Goal: Task Accomplishment & Management: Manage account settings

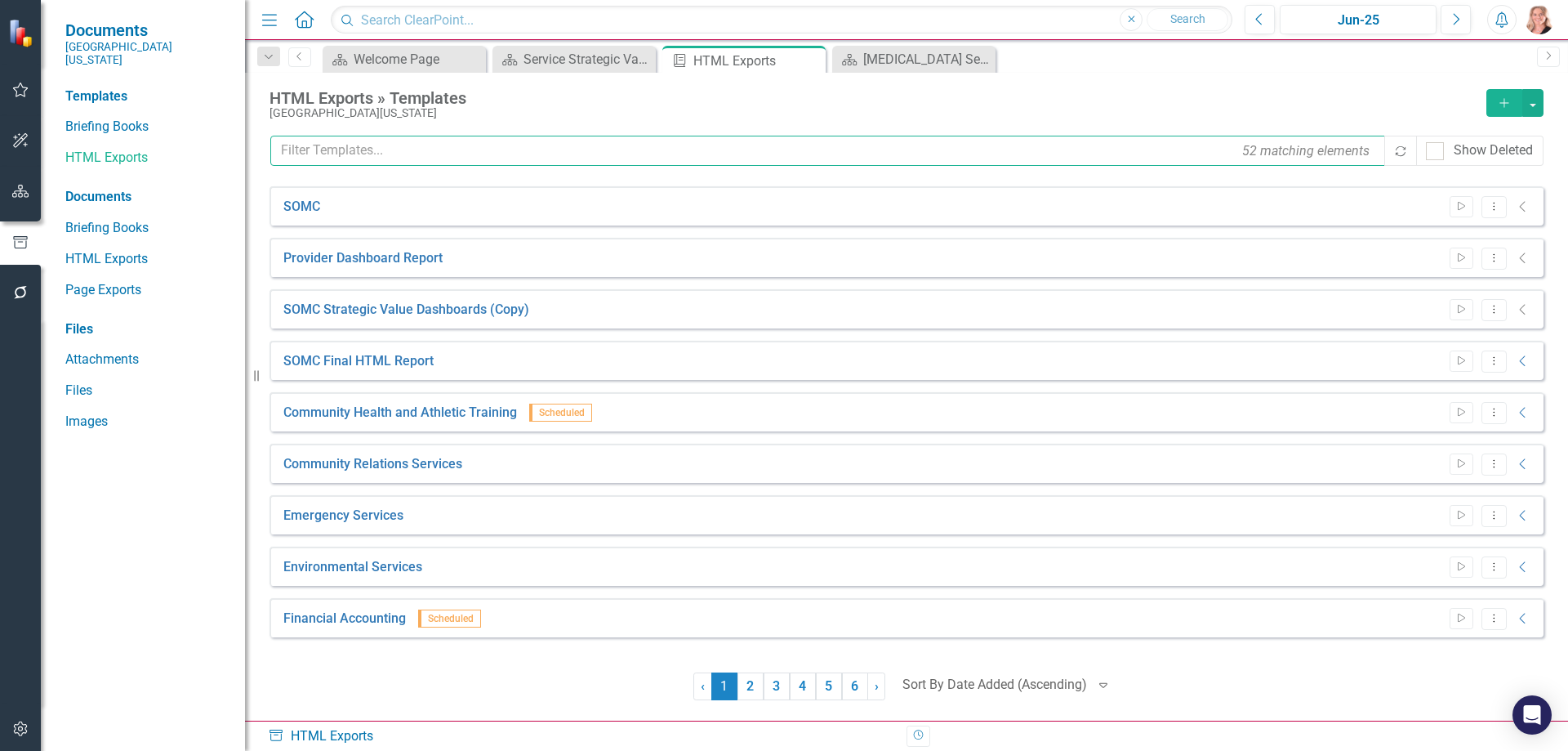
click at [379, 157] on input "text" at bounding box center [828, 150] width 1116 height 30
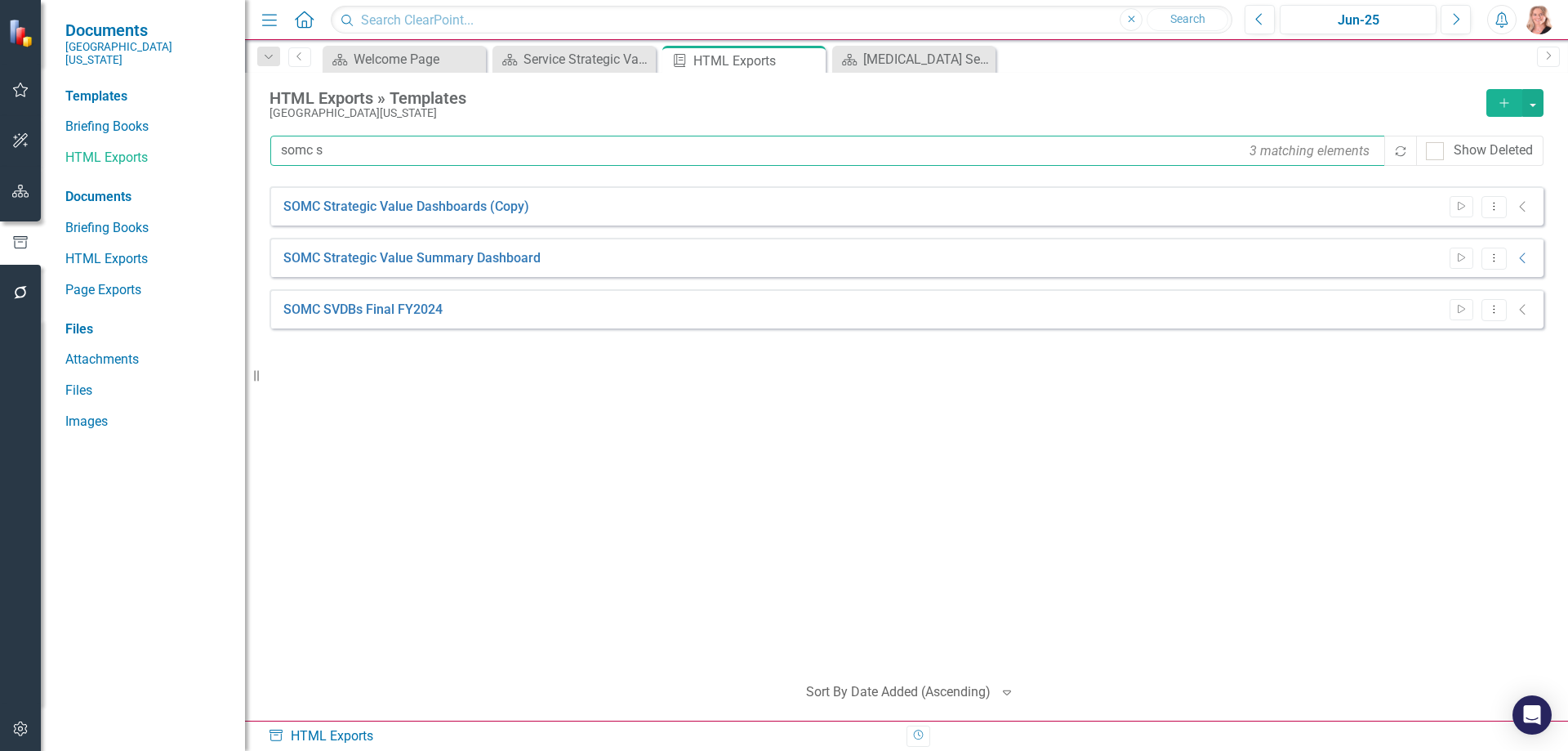
type input "somc s"
click at [1489, 260] on icon "Dropdown Menu" at bounding box center [1493, 258] width 14 height 11
click at [1409, 341] on link "Edit Edit Template" at bounding box center [1430, 345] width 151 height 30
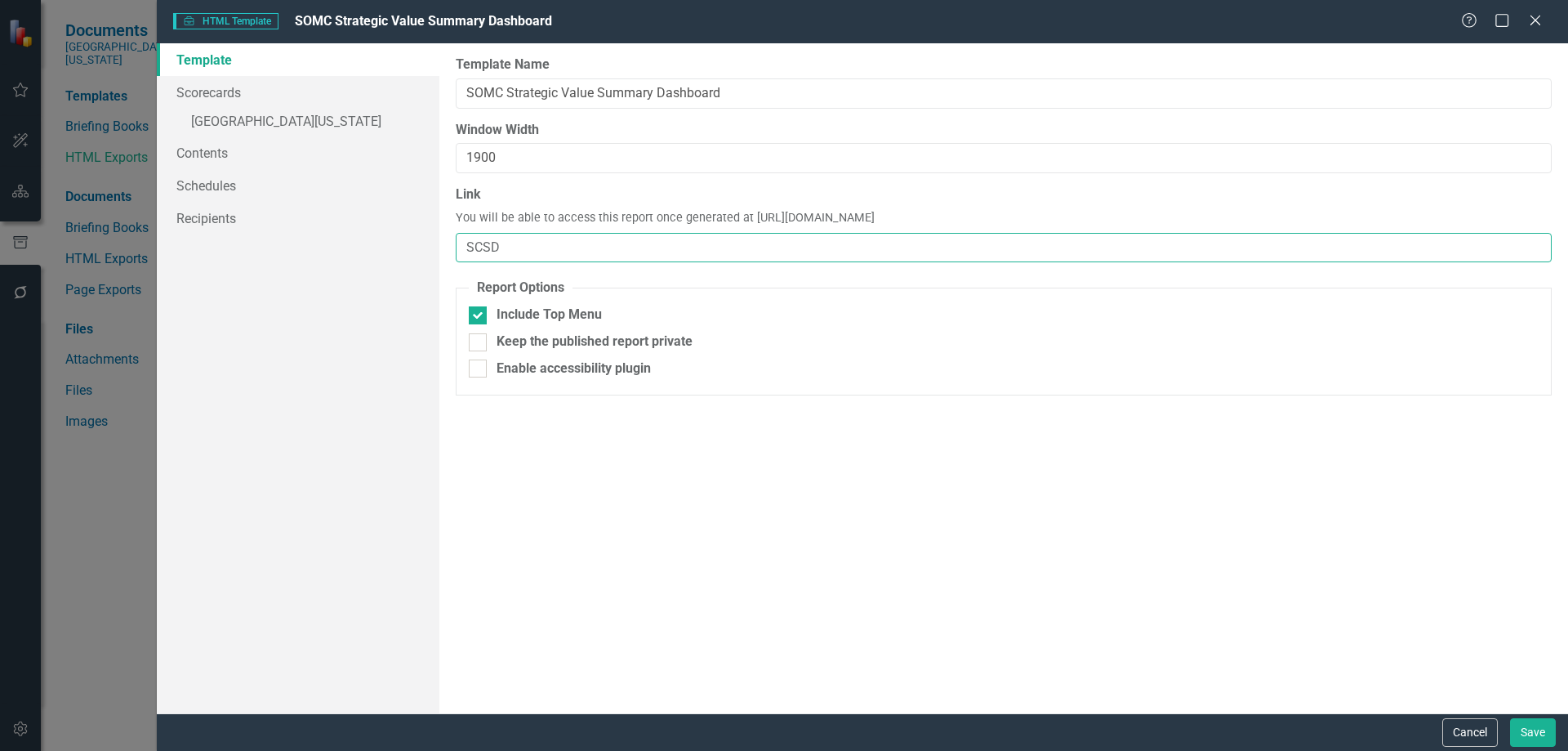
click at [567, 246] on input "SCSD" at bounding box center [1004, 248] width 1096 height 30
type input "SCSD-FY25"
click at [338, 114] on link "» [GEOGRAPHIC_DATA][US_STATE]" at bounding box center [298, 122] width 282 height 28
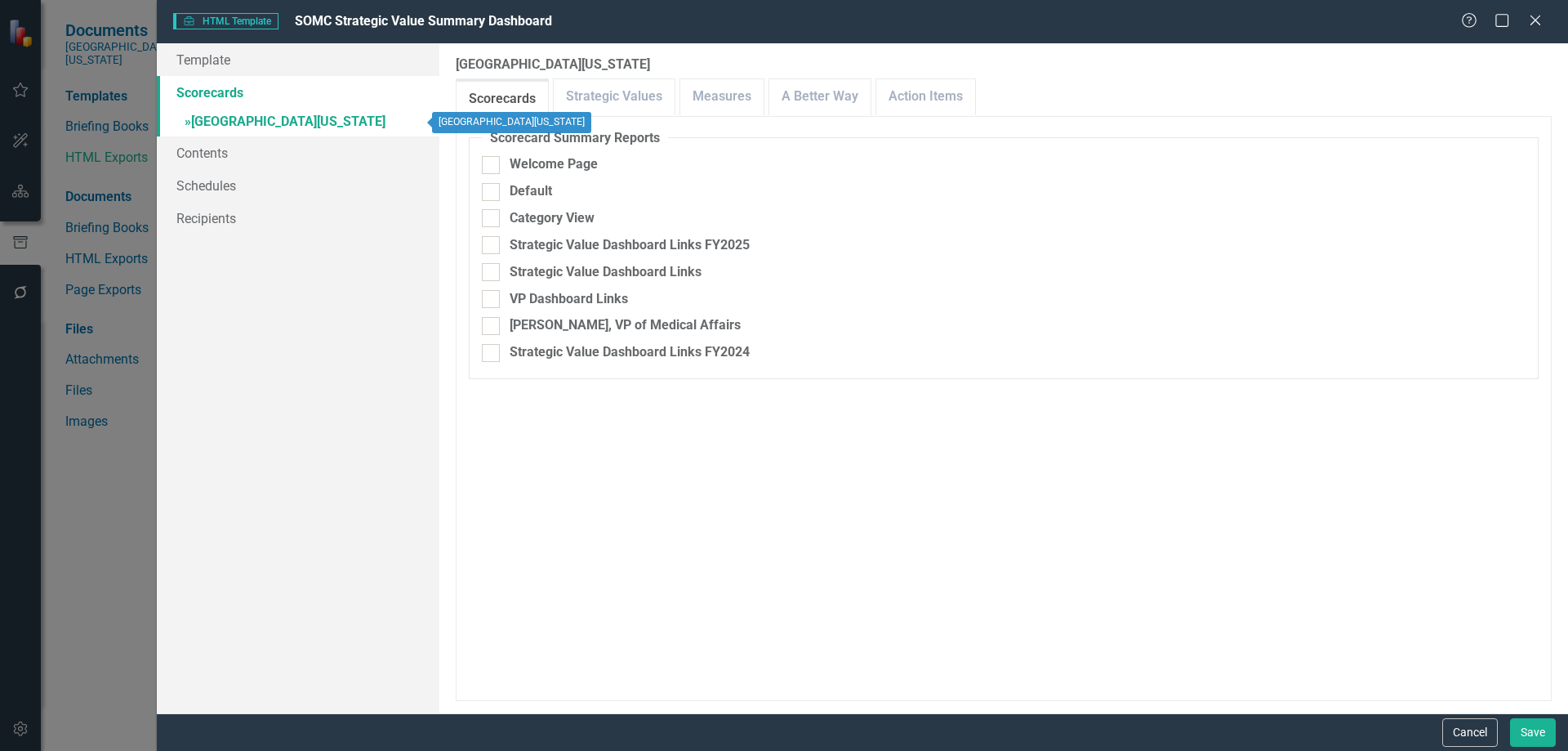
checkbox input "false"
click at [716, 104] on link "Measures" at bounding box center [721, 97] width 83 height 35
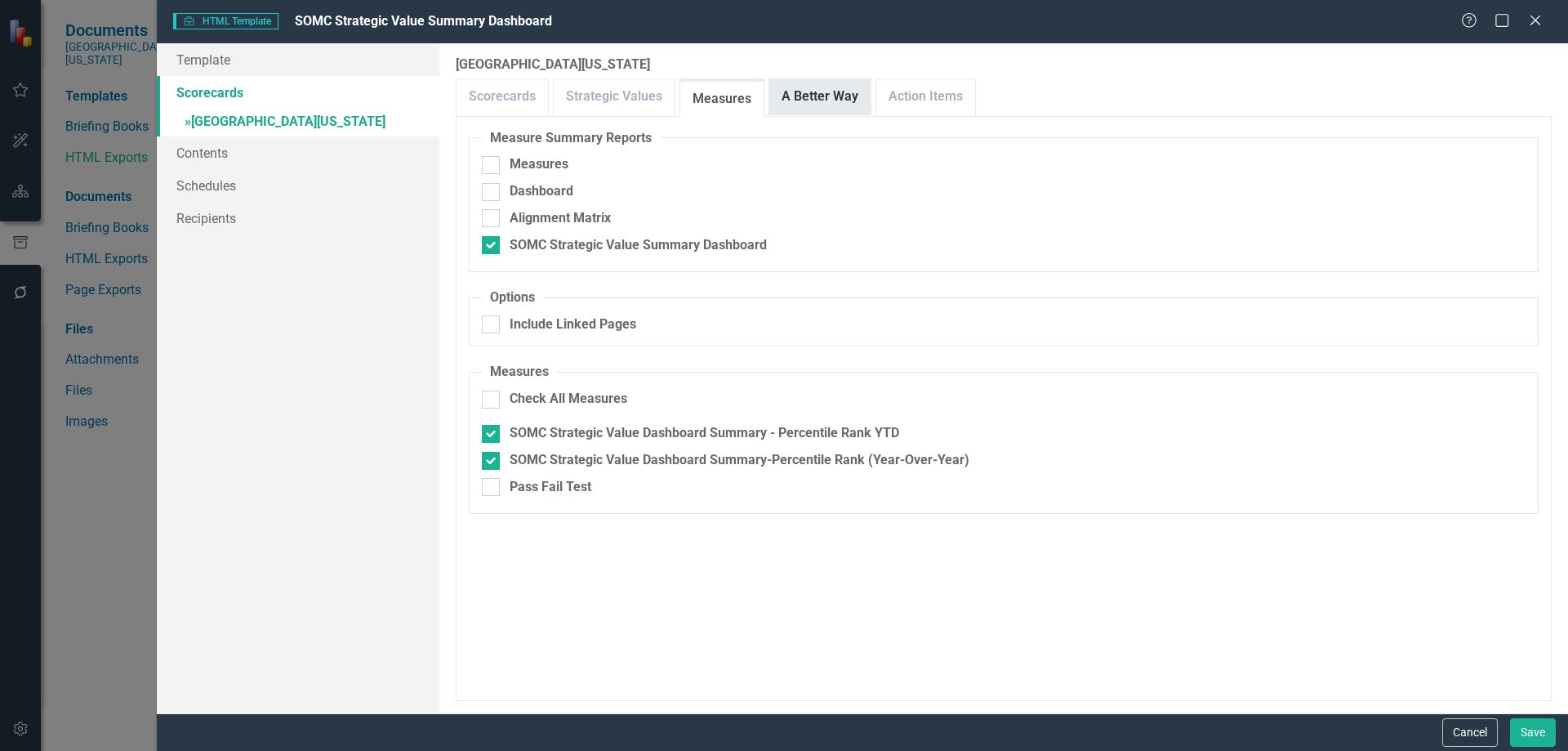
click at [800, 104] on link "A Better Way" at bounding box center [819, 97] width 101 height 35
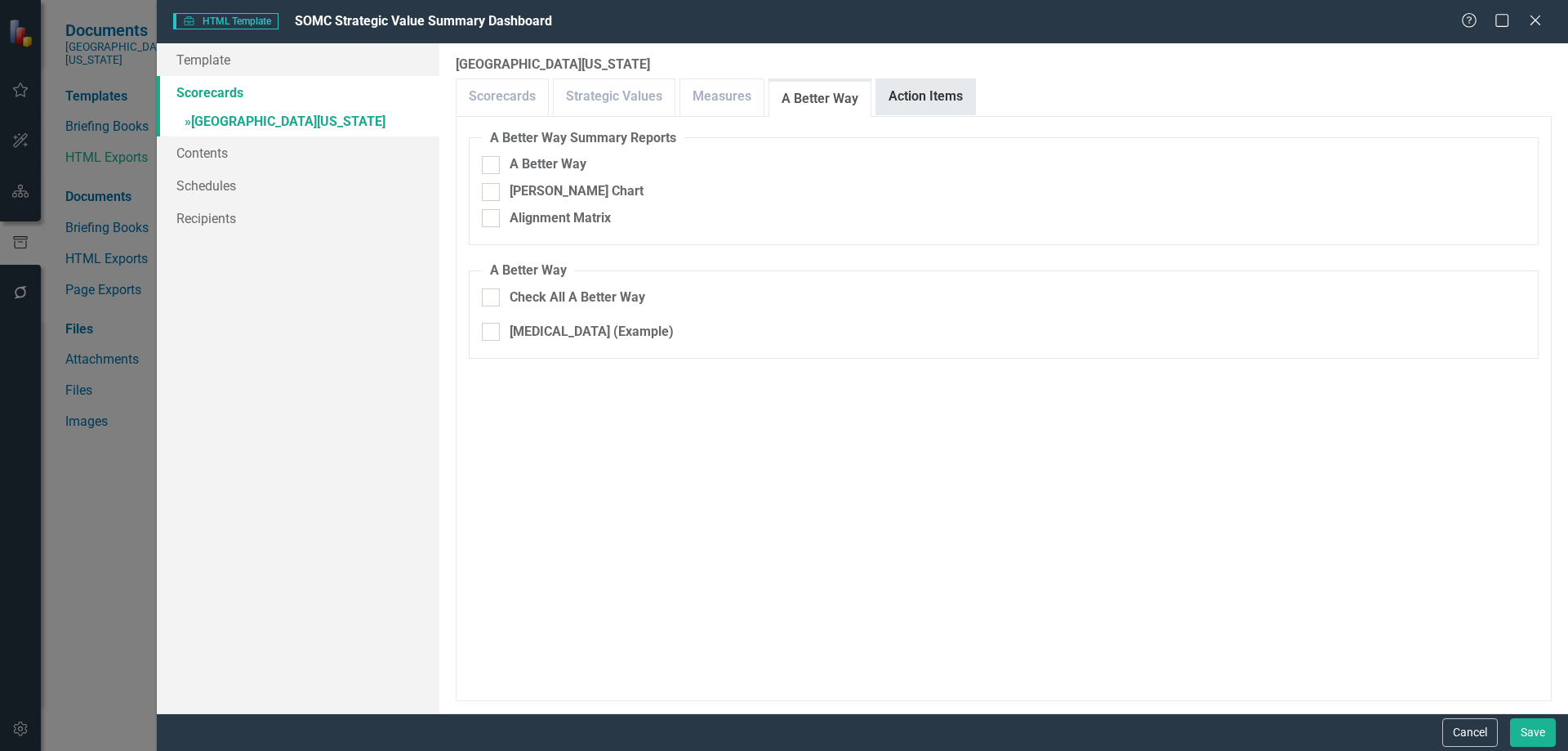
click at [928, 104] on link "Action Items" at bounding box center [926, 97] width 99 height 35
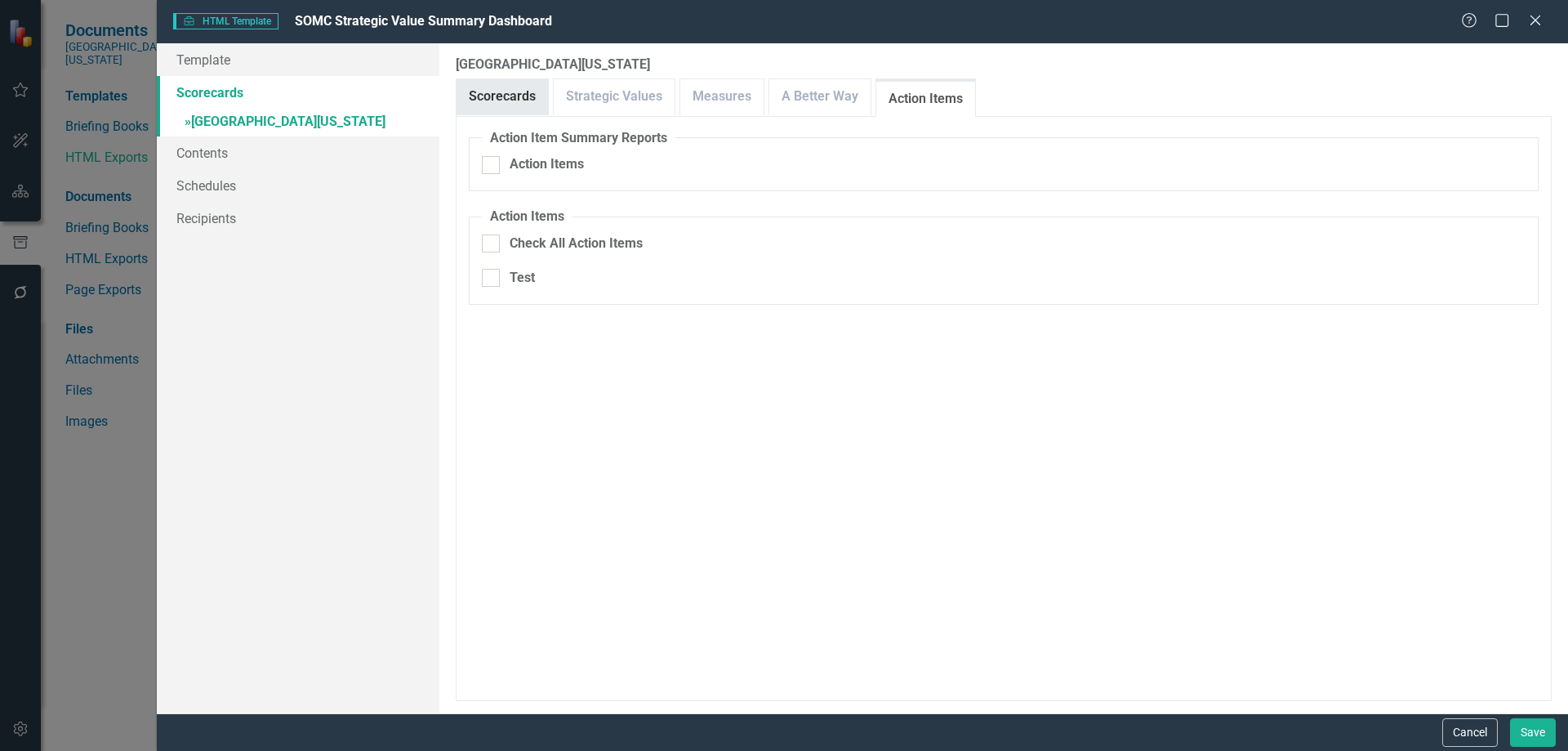
click at [508, 105] on link "Scorecards" at bounding box center [502, 97] width 91 height 35
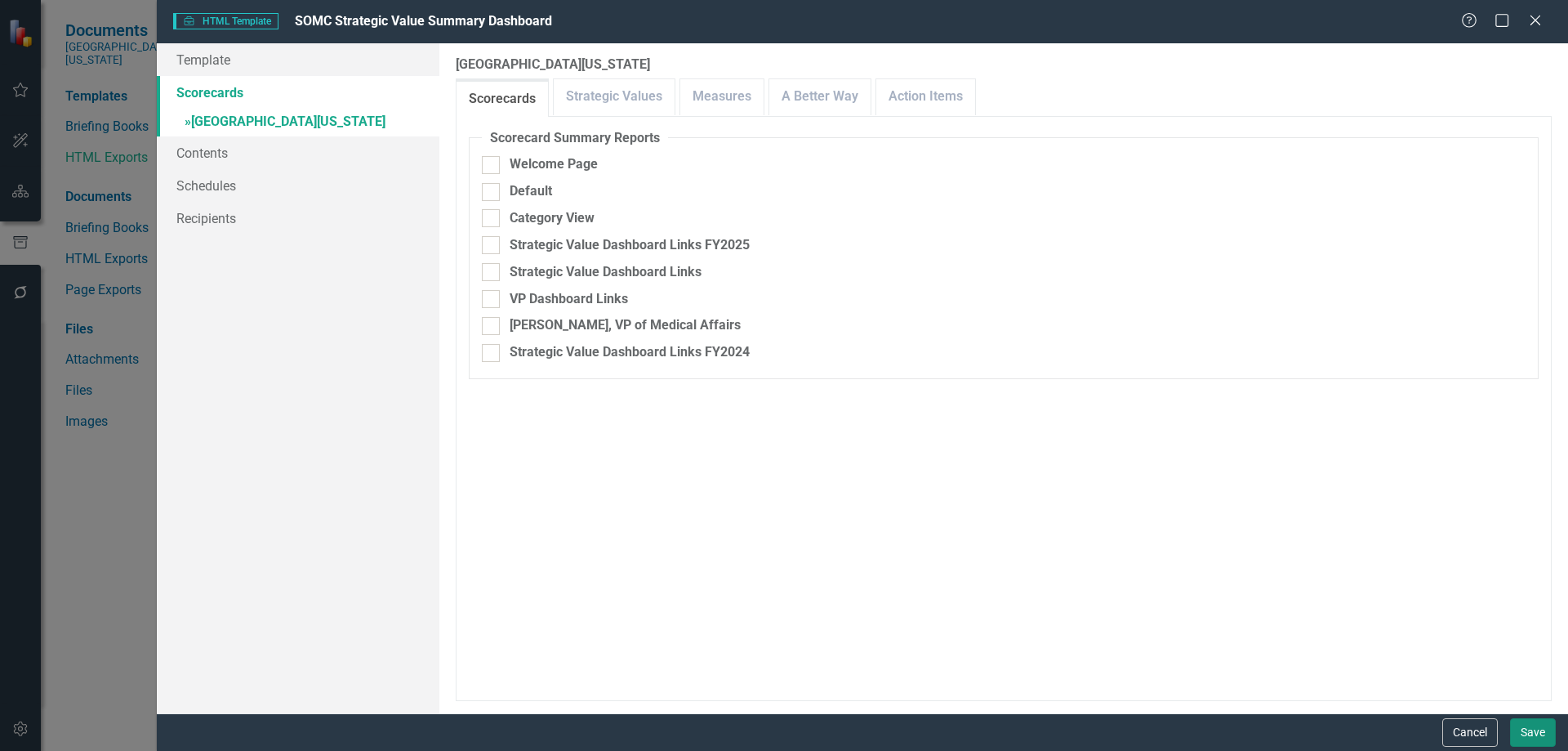
click at [1541, 735] on button "Save" at bounding box center [1532, 732] width 46 height 28
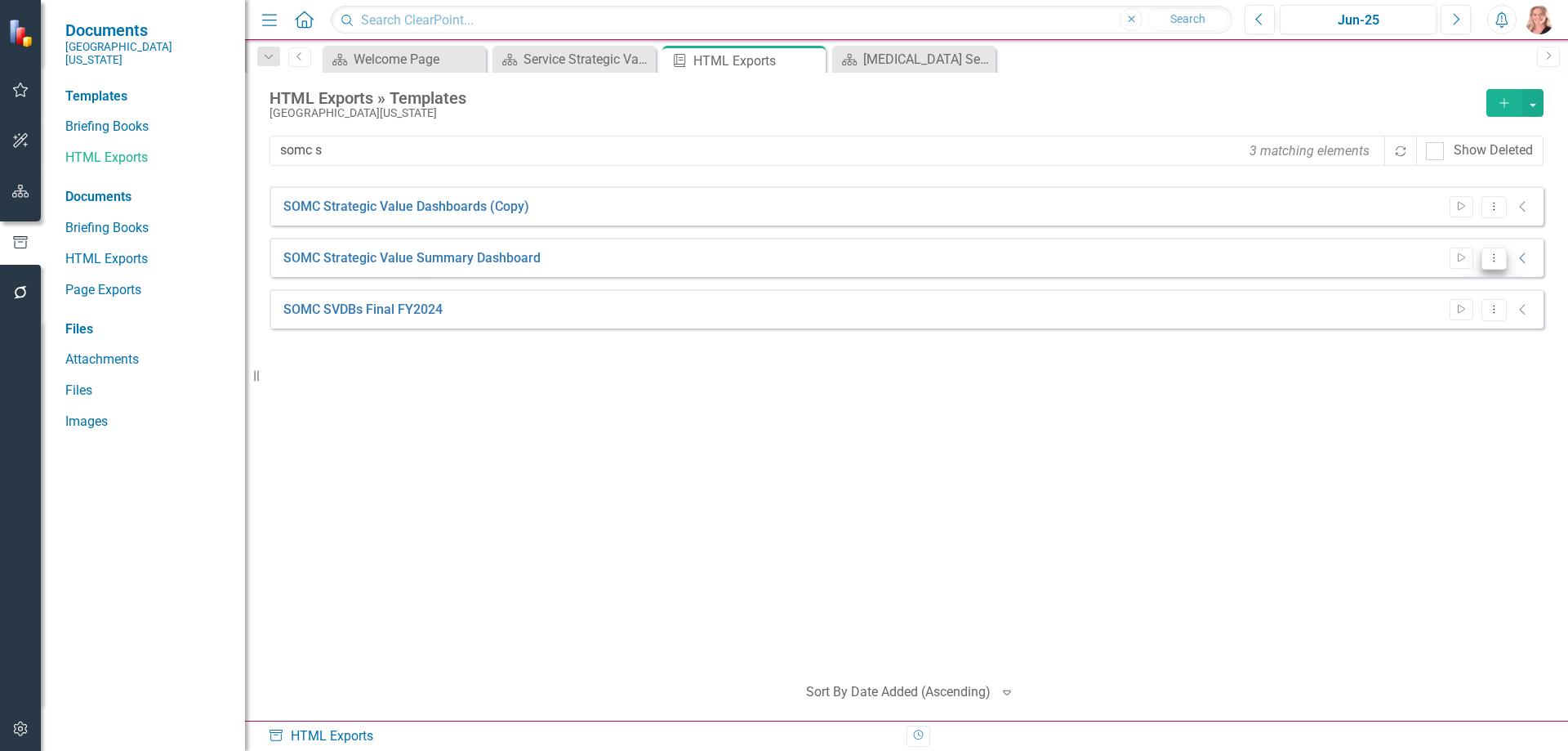
click at [1497, 264] on button "Dropdown Menu" at bounding box center [1494, 259] width 26 height 22
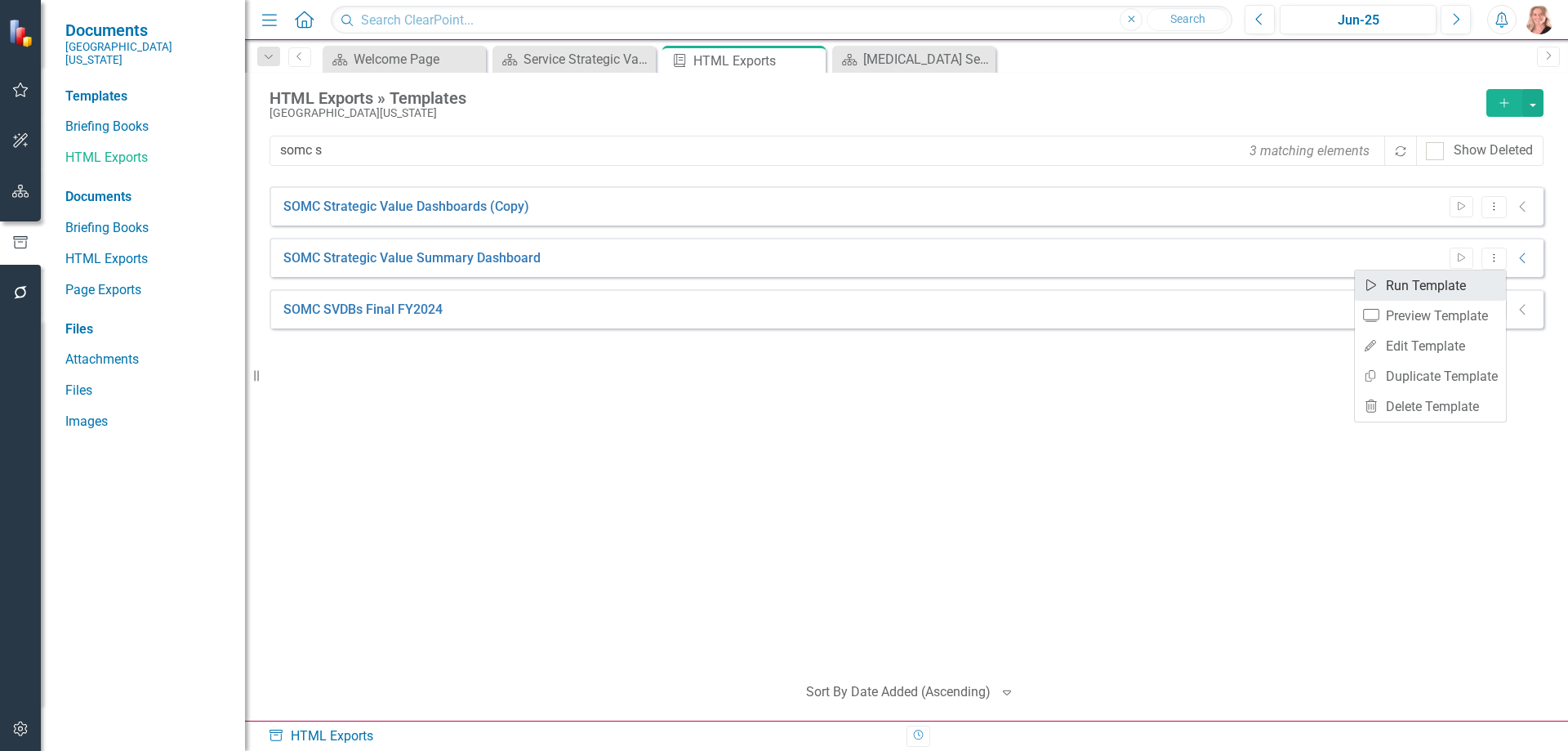
click at [1471, 279] on link "Start Run Template" at bounding box center [1430, 285] width 151 height 30
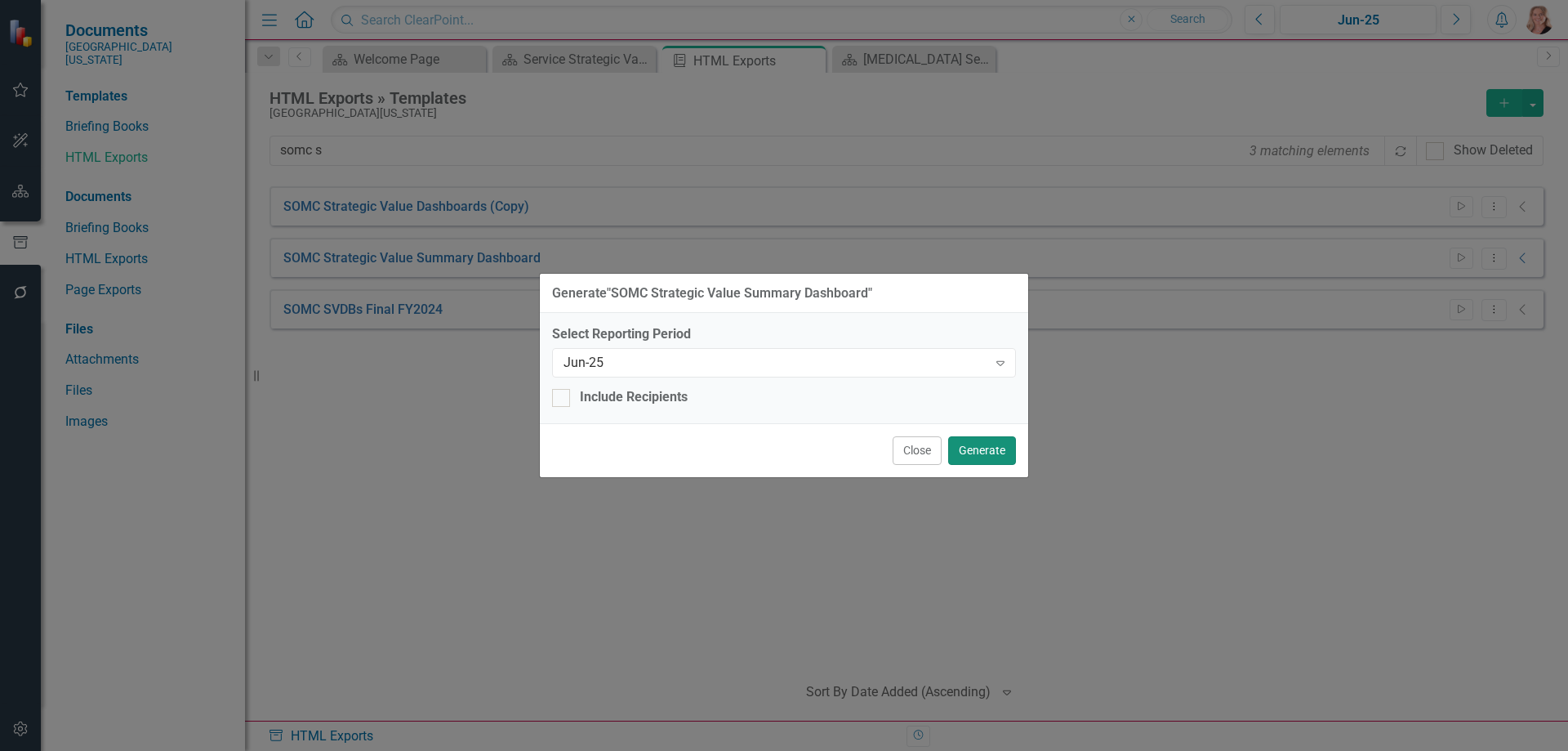
click at [990, 452] on button "Generate" at bounding box center [982, 450] width 68 height 28
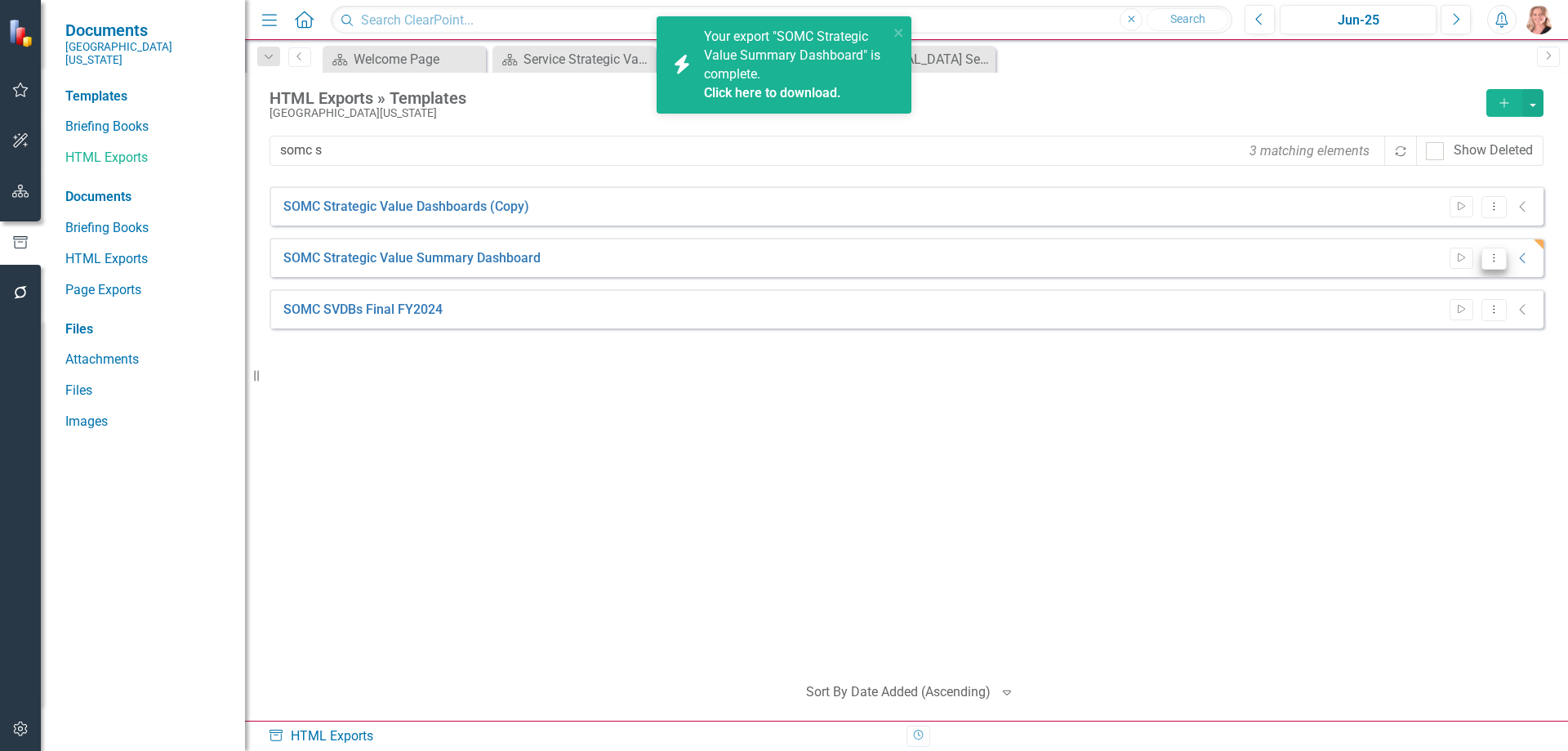
click at [1494, 267] on button "Dropdown Menu" at bounding box center [1494, 259] width 26 height 22
click at [1415, 344] on link "Edit Edit Template" at bounding box center [1430, 345] width 151 height 30
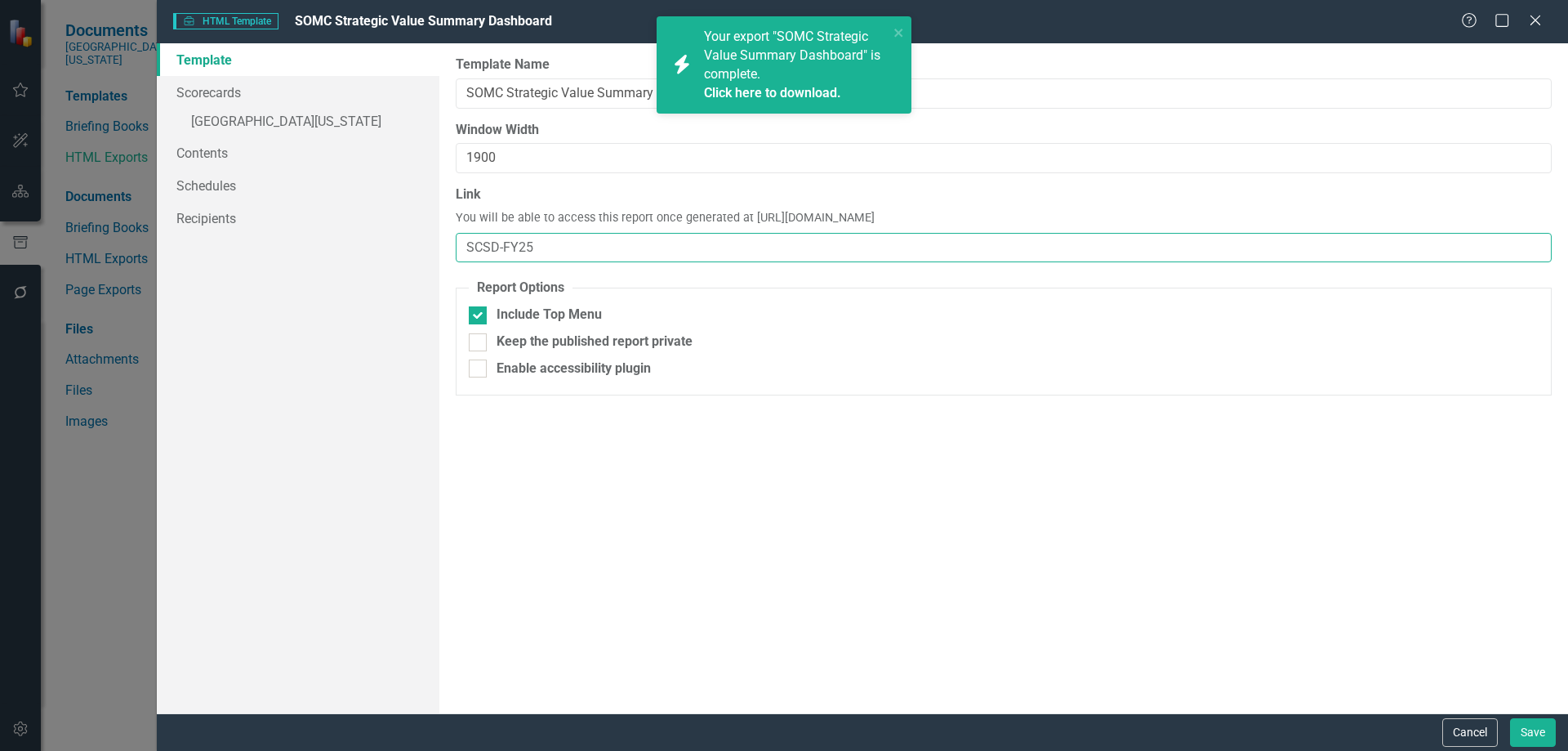
click at [570, 243] on input "SCSD-FY25" at bounding box center [1004, 248] width 1096 height 30
type input "SCSD"
click at [242, 187] on link "Schedules" at bounding box center [298, 185] width 282 height 33
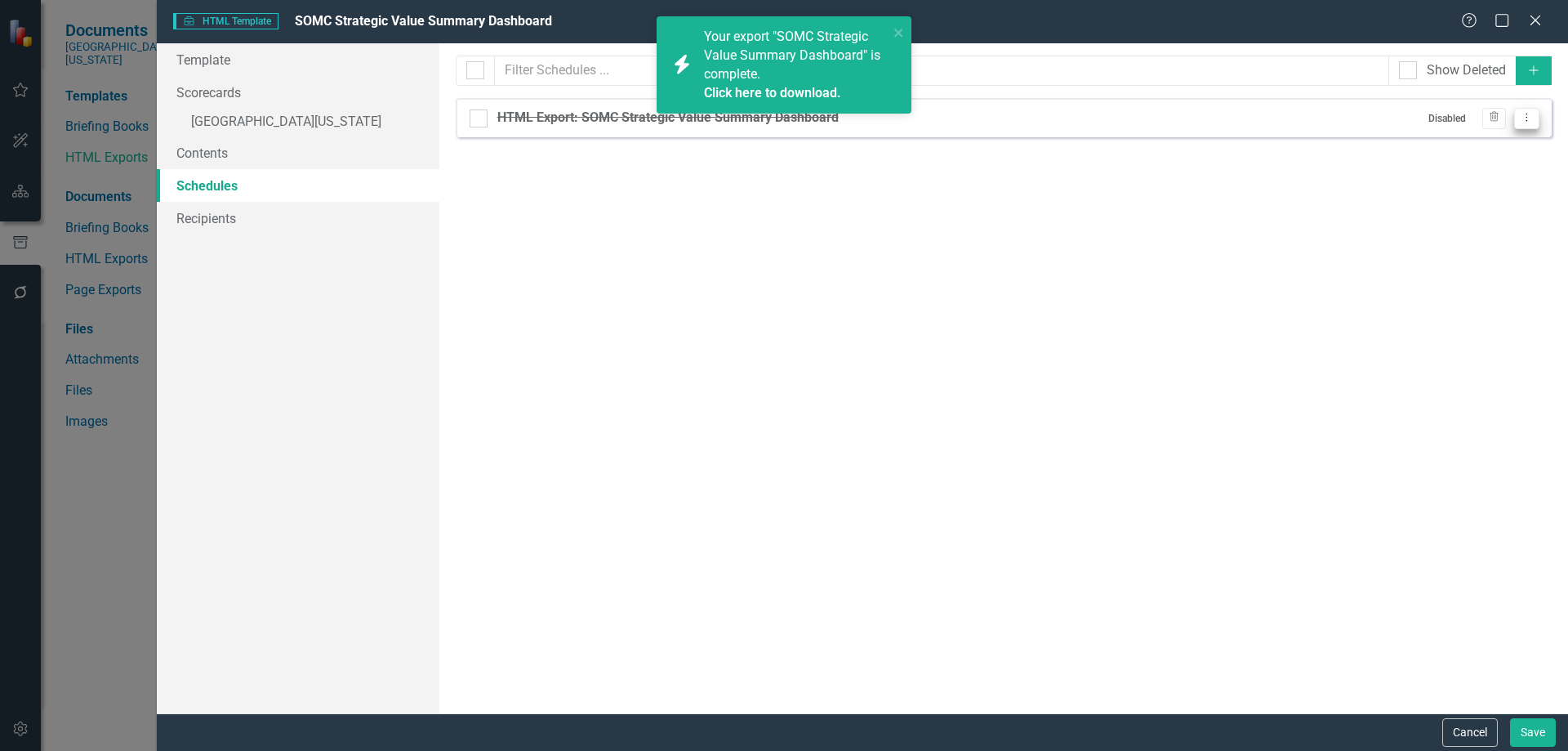
click at [1521, 119] on icon "Dropdown Menu" at bounding box center [1526, 118] width 14 height 11
click at [1480, 143] on link "Edit Edit Schedule" at bounding box center [1463, 144] width 151 height 30
select select "pm"
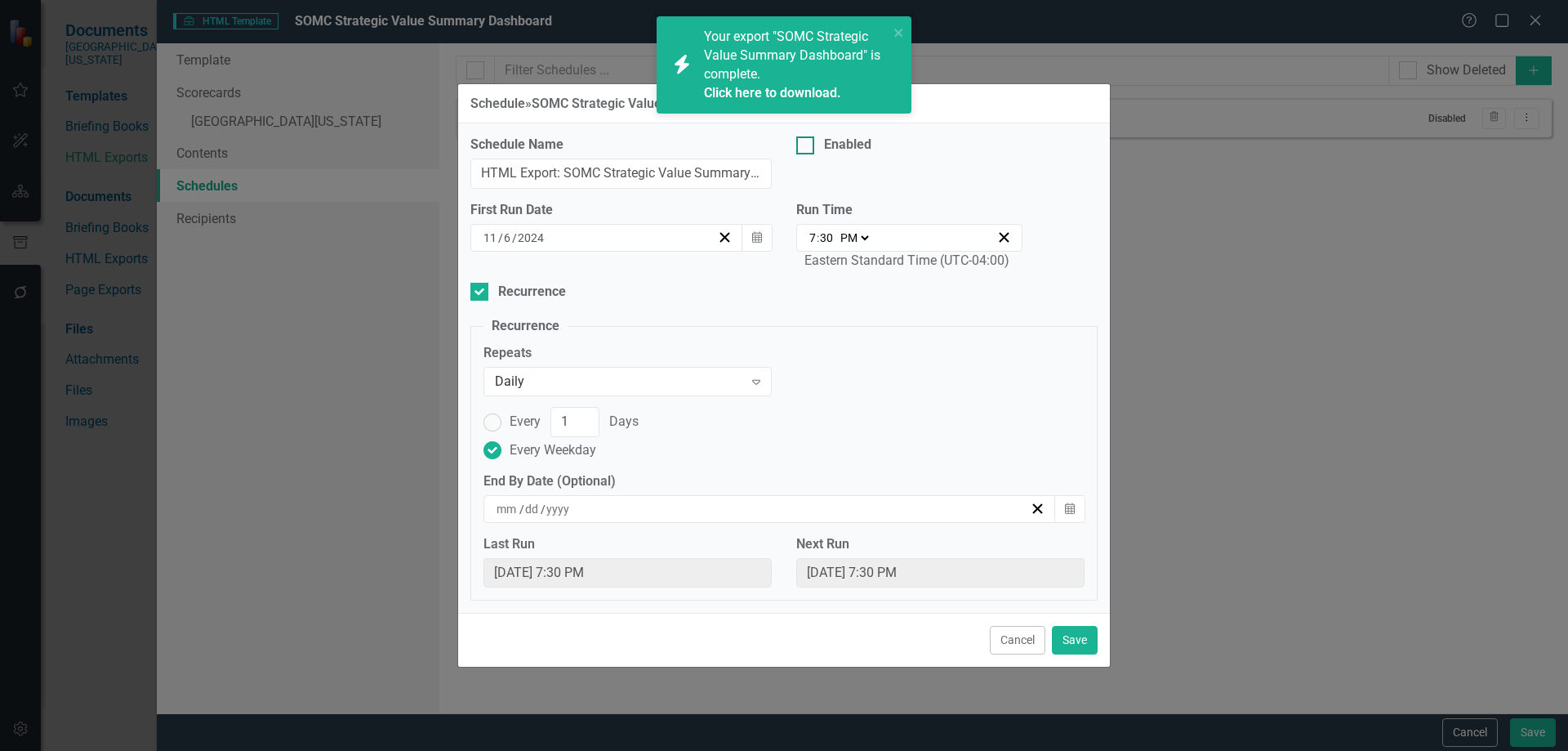
click at [808, 153] on div at bounding box center [805, 145] width 18 height 18
click at [807, 147] on input "Enabled" at bounding box center [802, 142] width 11 height 11
checkbox input "true"
click at [758, 245] on button "Calendar" at bounding box center [757, 238] width 31 height 27
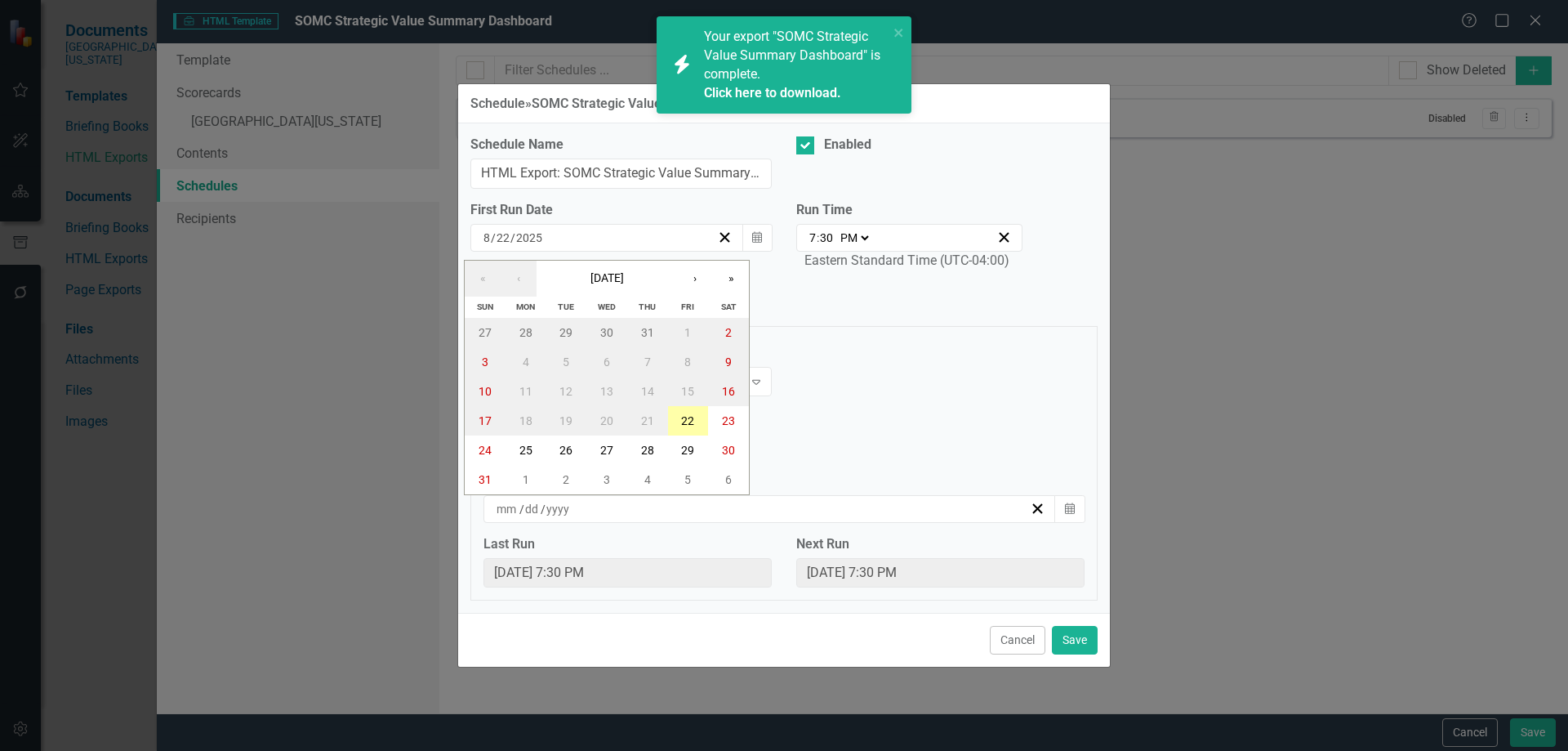
click at [689, 418] on abbr "22" at bounding box center [688, 420] width 13 height 13
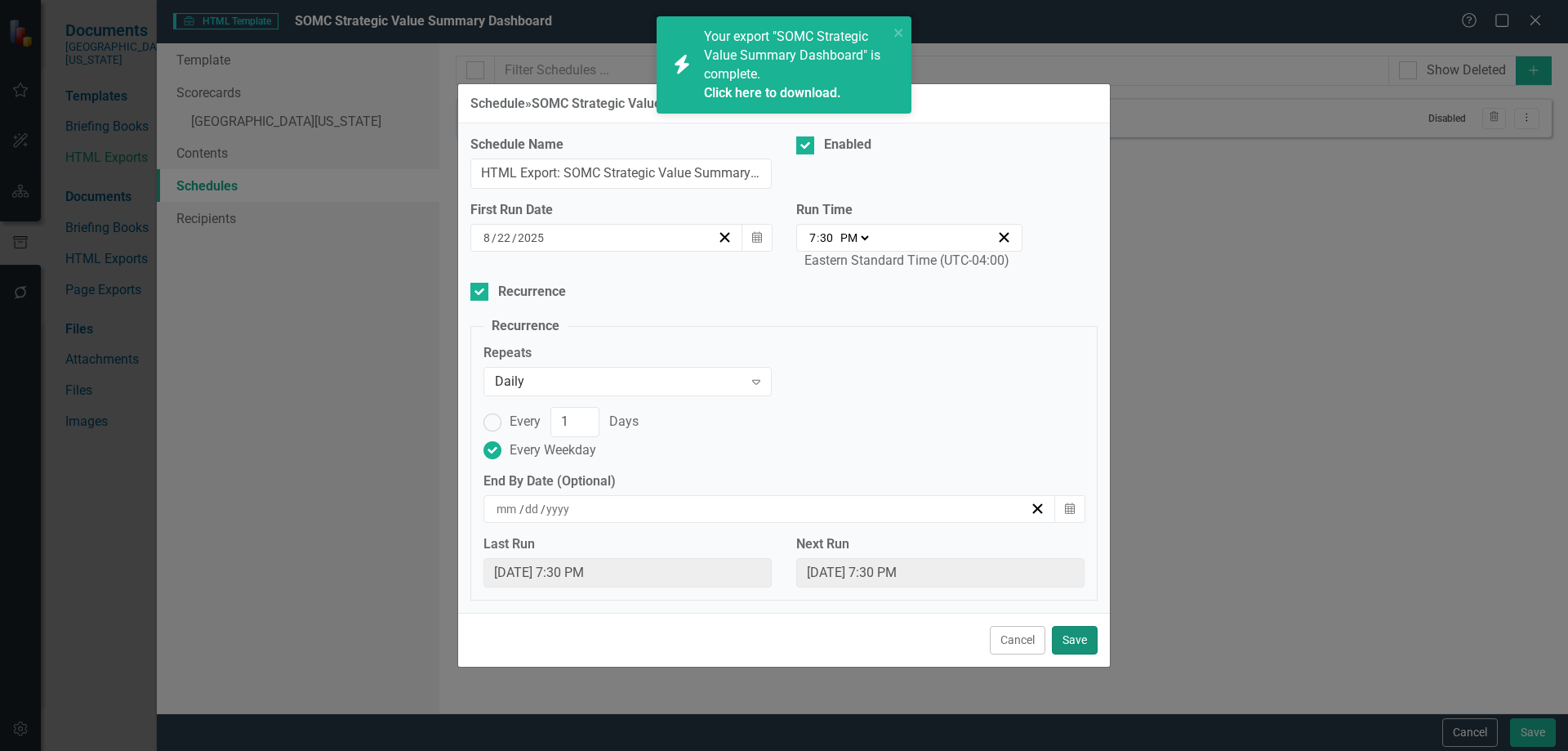
click at [1079, 645] on button "Save" at bounding box center [1075, 640] width 46 height 28
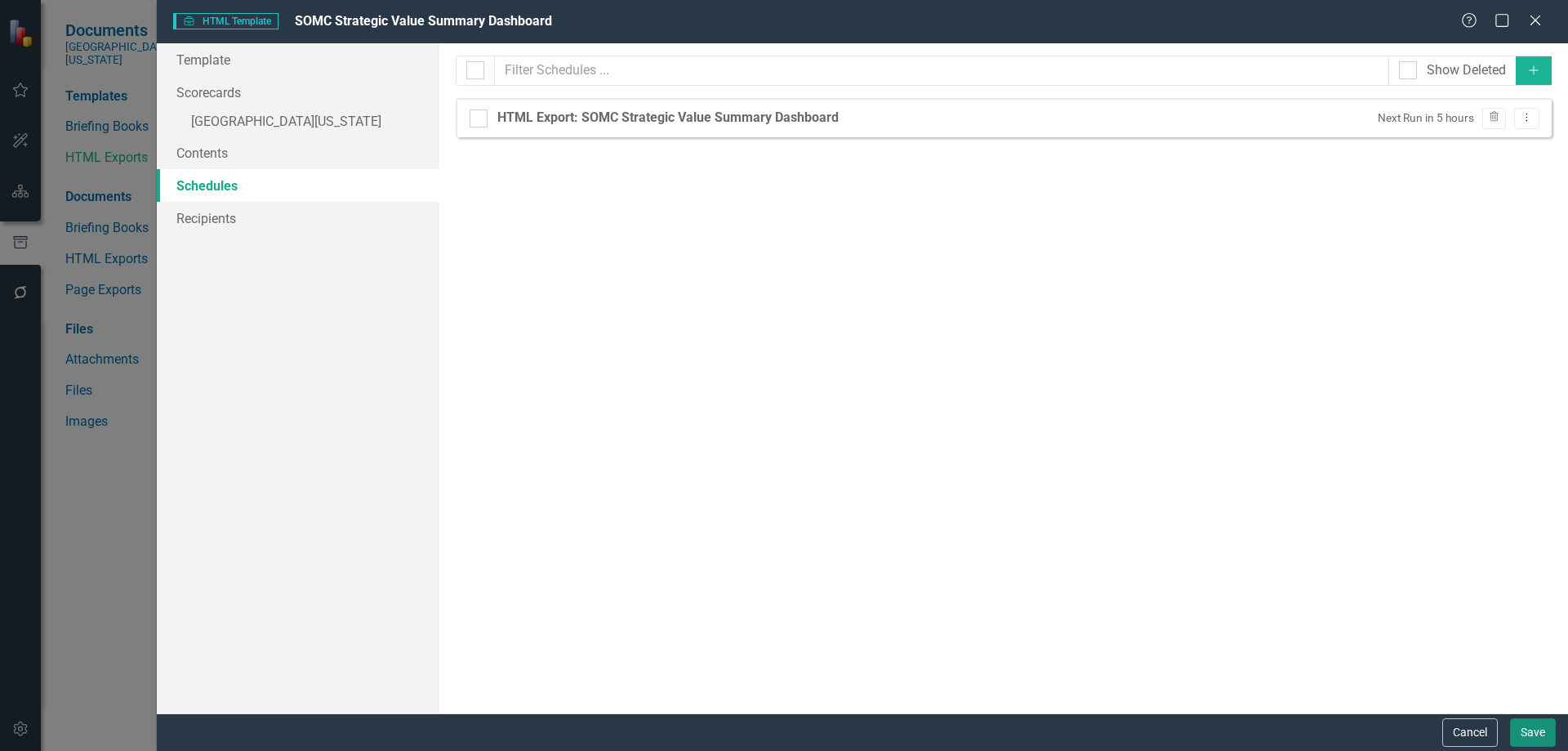
click at [1525, 735] on button "Save" at bounding box center [1532, 732] width 46 height 28
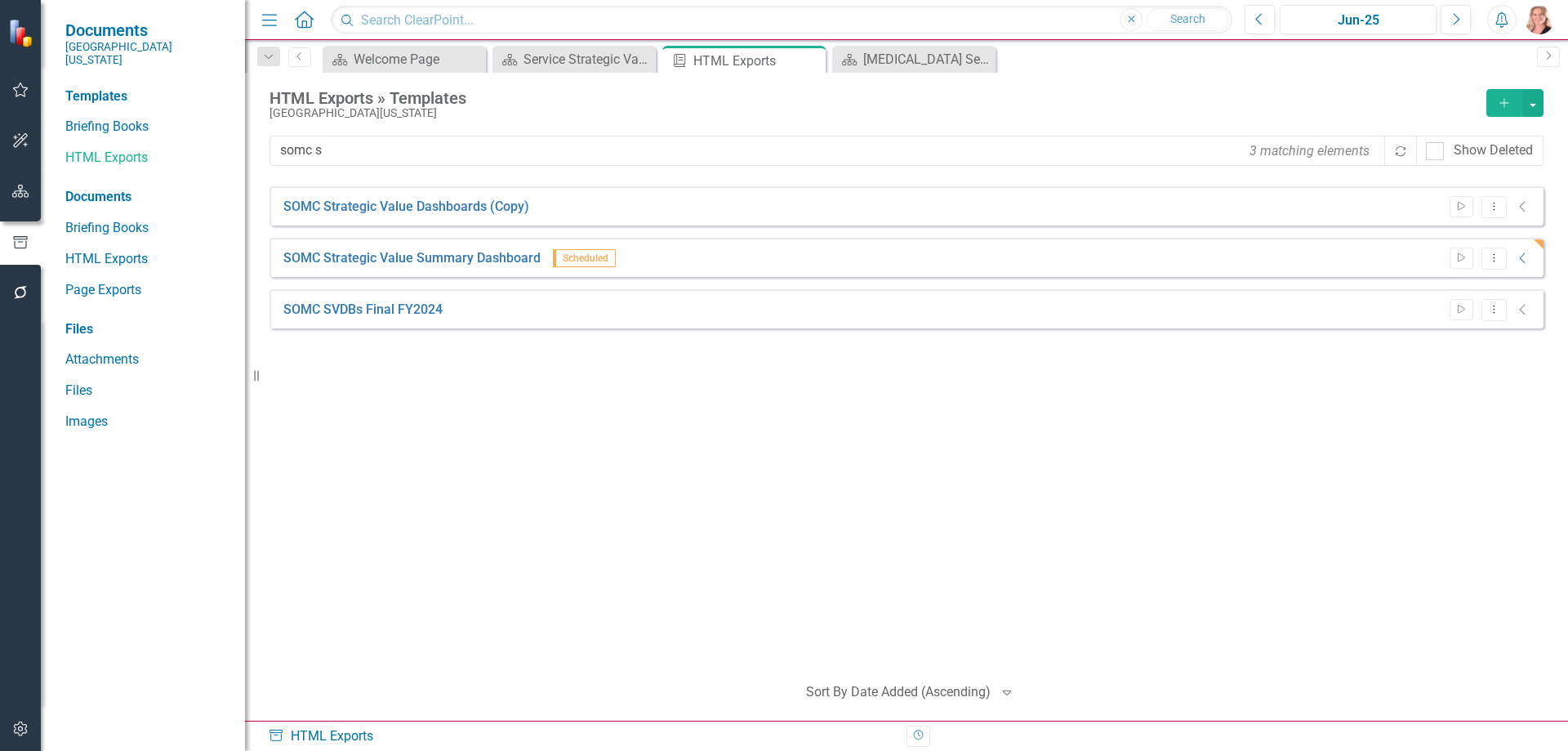
click at [699, 444] on div "SOMC Strategic Value Dashboards (Copy) Start Dropdown Menu Collapse File In Pro…" at bounding box center [906, 423] width 1274 height 473
click at [1499, 258] on icon "Dropdown Menu" at bounding box center [1493, 258] width 14 height 11
click at [1448, 280] on link "Start Run Template" at bounding box center [1430, 285] width 151 height 30
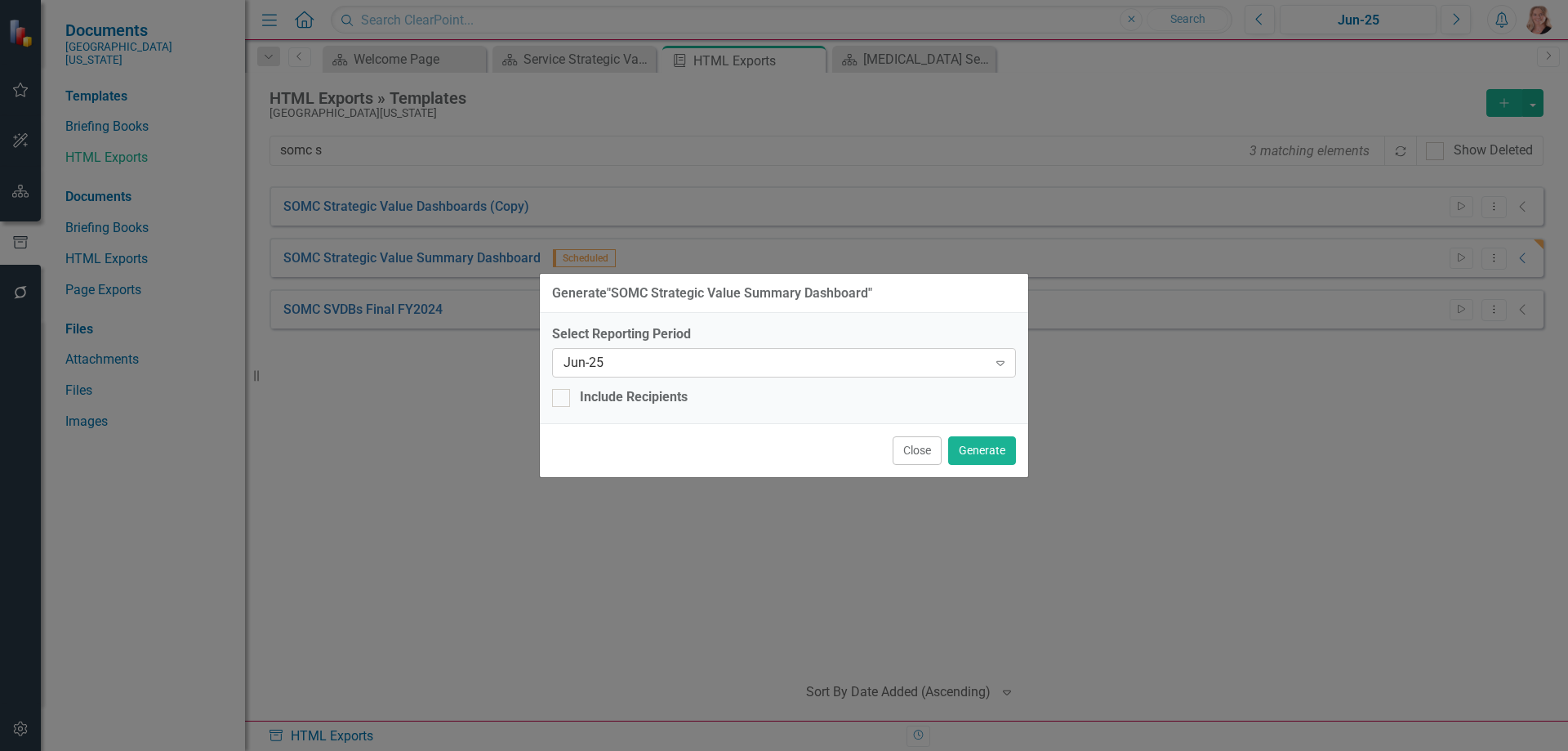
click at [1000, 364] on icon "Expand" at bounding box center [1001, 363] width 16 height 13
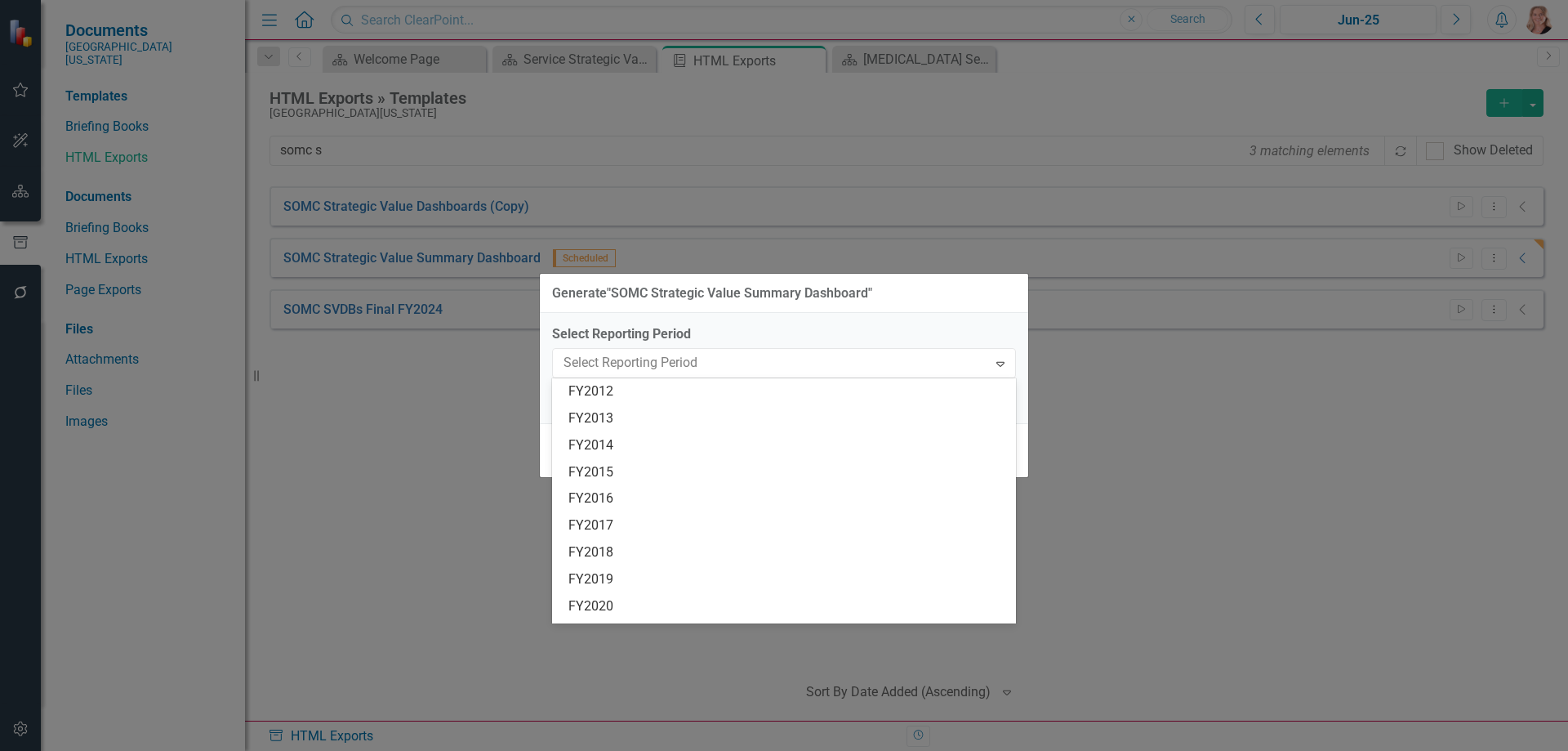
scroll to position [1234, 0]
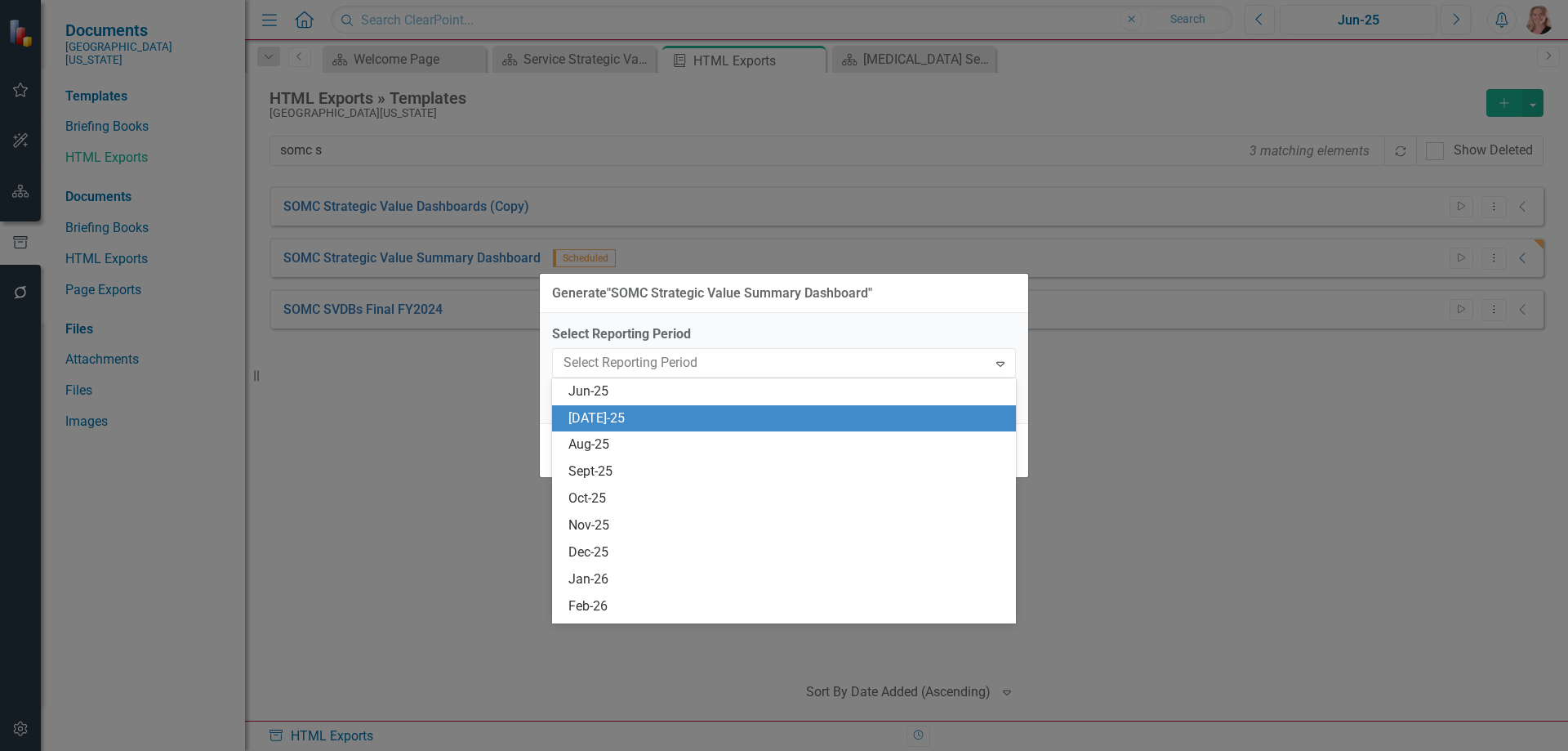
click at [903, 420] on div "[DATE]-25" at bounding box center [786, 418] width 437 height 19
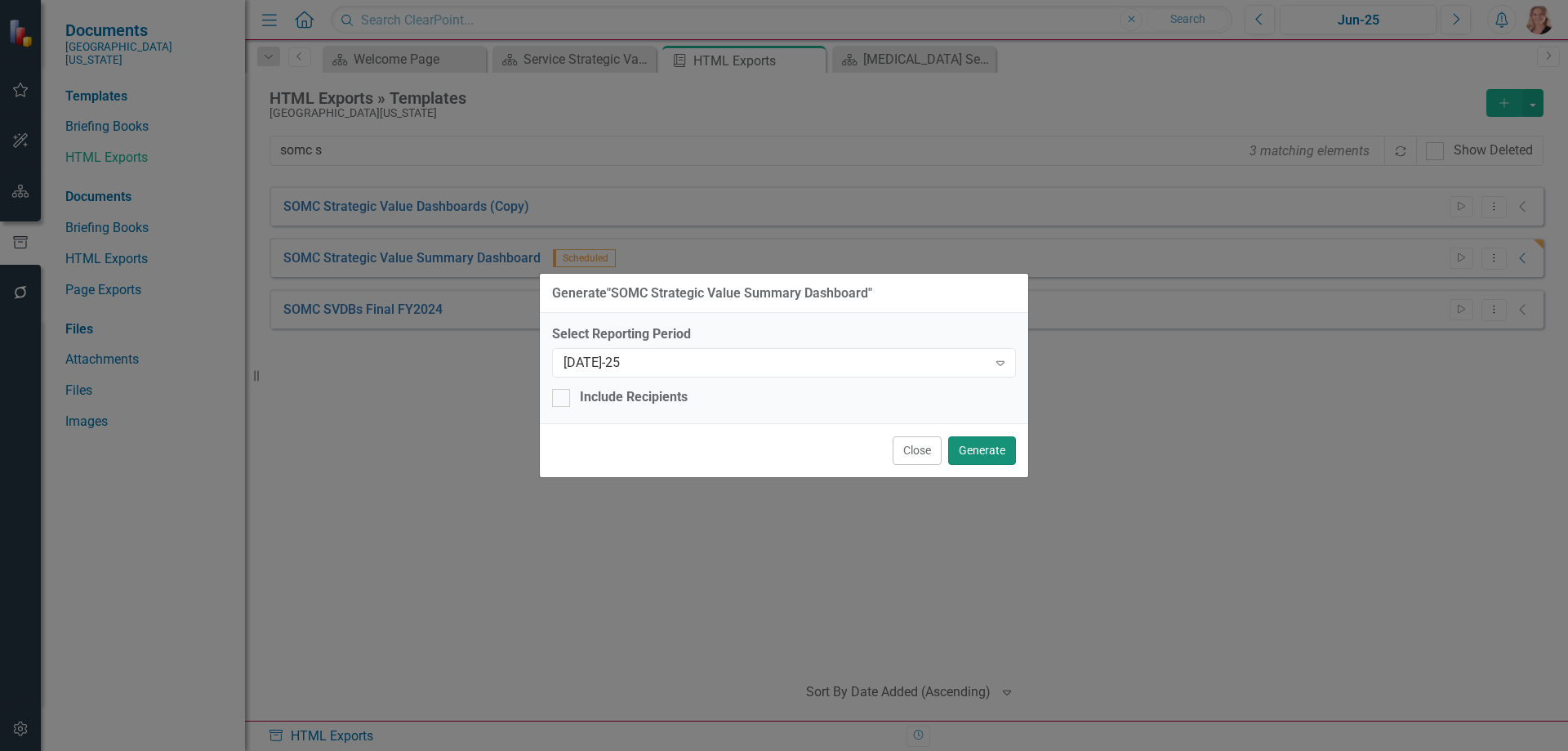
click at [991, 449] on button "Generate" at bounding box center [982, 450] width 68 height 28
